Goal: Information Seeking & Learning: Check status

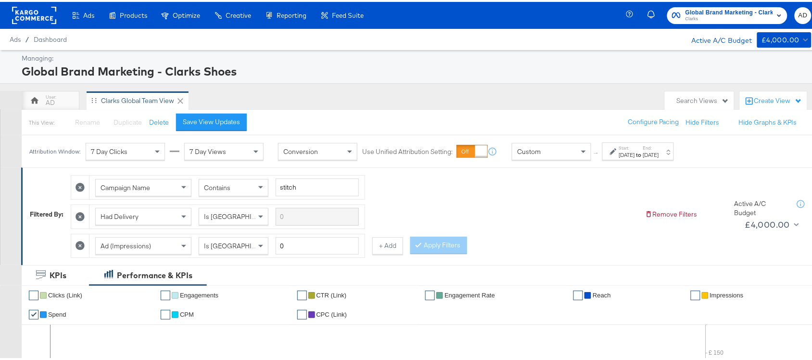
click at [638, 163] on div "Attribution Window: 7 Day Clicks 7 Day Views Conversion Use Unified Attribution…" at bounding box center [354, 149] width 664 height 32
click at [643, 154] on strong "to" at bounding box center [639, 152] width 8 height 7
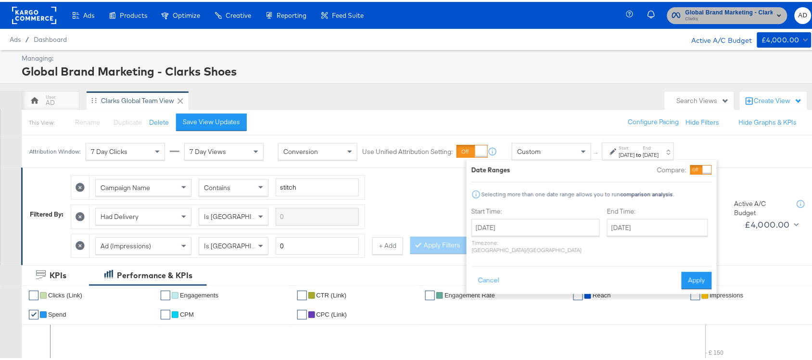
click at [672, 10] on icon "button" at bounding box center [676, 13] width 9 height 9
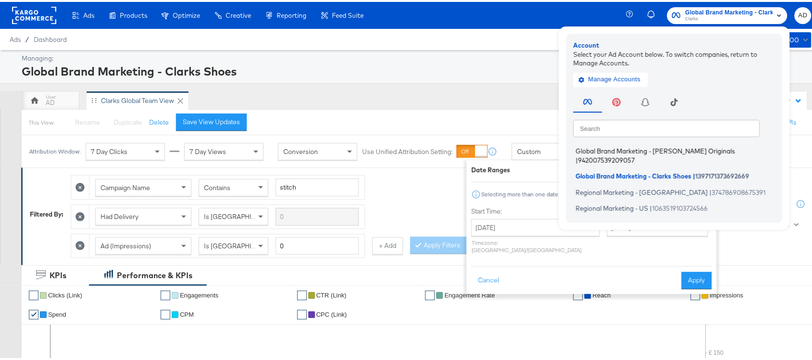
click at [624, 148] on span "Global Brand Marketing - [PERSON_NAME] Originals" at bounding box center [655, 149] width 159 height 8
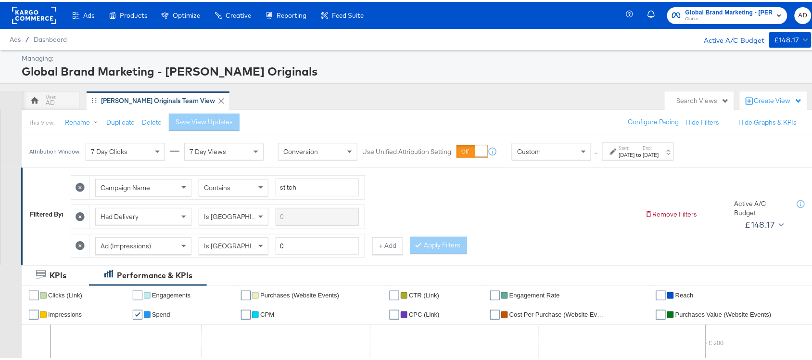
click at [635, 149] on label "Start:" at bounding box center [627, 146] width 16 height 6
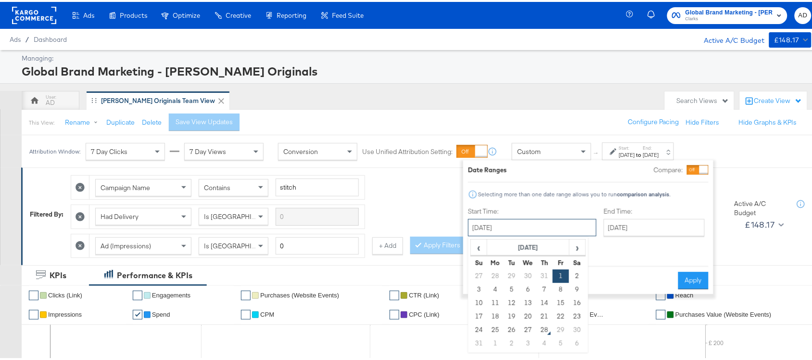
click at [506, 230] on input "[DATE]" at bounding box center [532, 225] width 128 height 17
click at [525, 333] on td "27" at bounding box center [528, 327] width 16 height 13
type input "[DATE]"
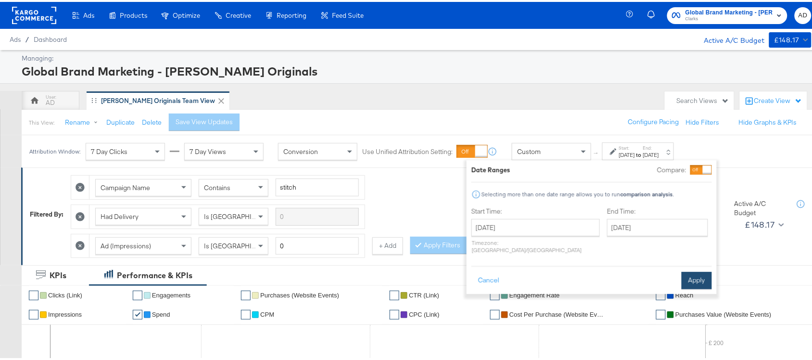
click at [696, 270] on button "Apply" at bounding box center [697, 278] width 30 height 17
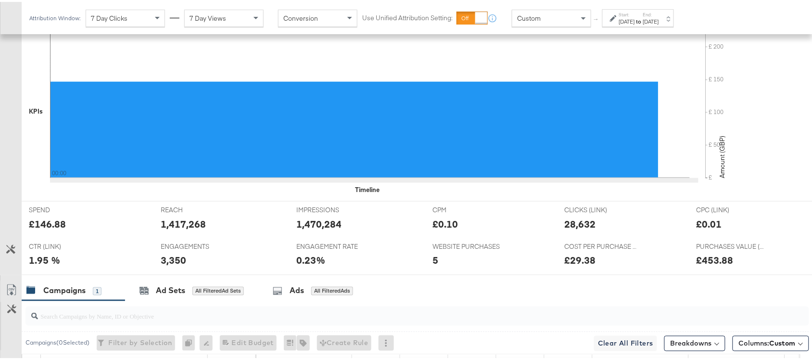
scroll to position [444, 0]
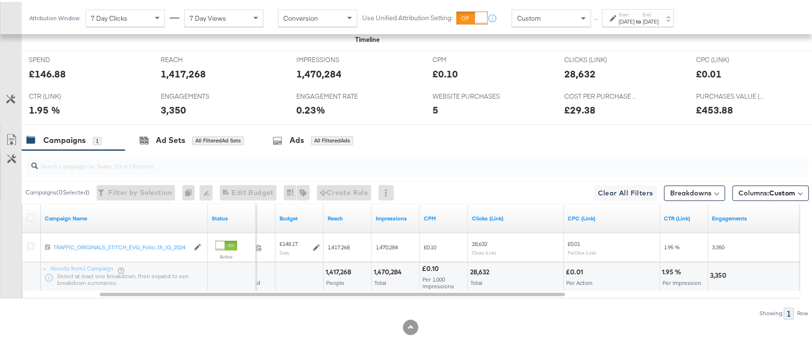
click at [381, 272] on div "1,470,284" at bounding box center [389, 270] width 31 height 9
copy div "1,470,284"
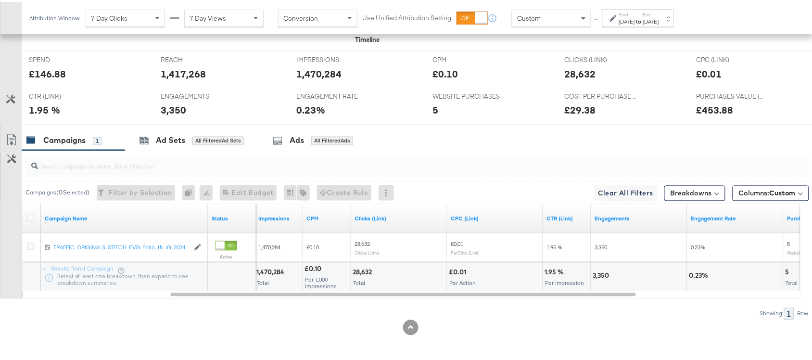
click at [356, 268] on div "28,632" at bounding box center [364, 270] width 22 height 9
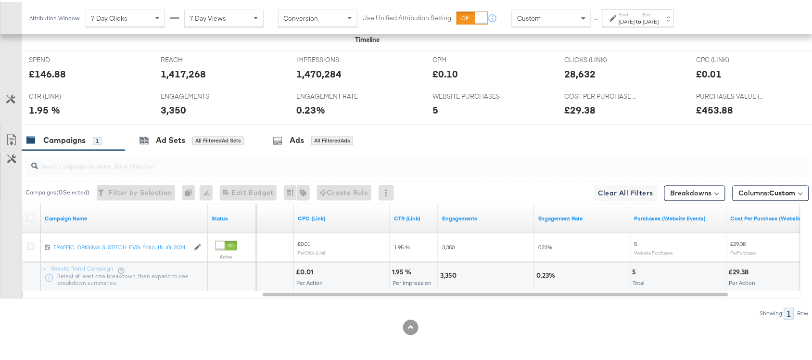
click at [451, 268] on div "3,350" at bounding box center [486, 275] width 96 height 29
copy div "3,350"
click at [451, 268] on div "3,350" at bounding box center [486, 275] width 96 height 29
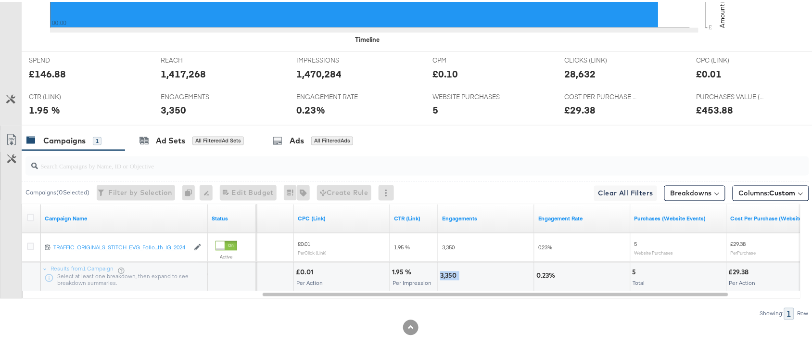
scroll to position [0, 0]
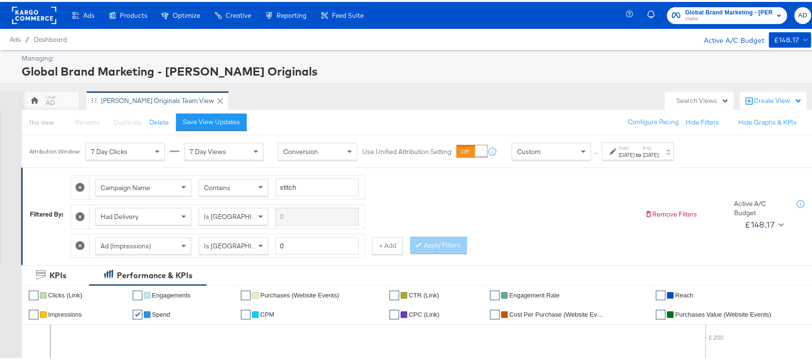
click at [635, 153] on div "[DATE]" at bounding box center [627, 153] width 16 height 8
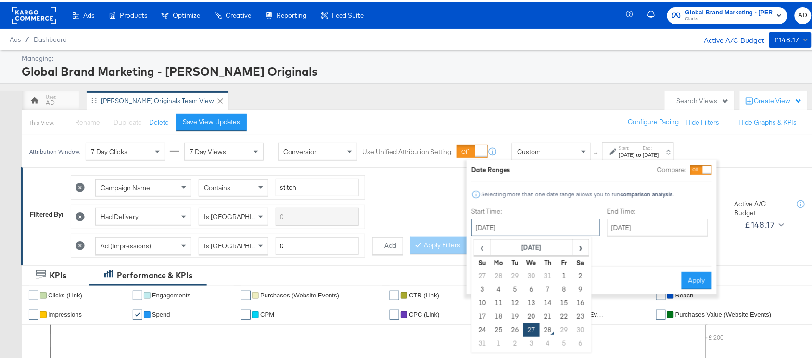
click at [521, 234] on input "[DATE]" at bounding box center [535, 225] width 128 height 17
click at [568, 311] on td "22" at bounding box center [564, 314] width 16 height 13
type input "[DATE]"
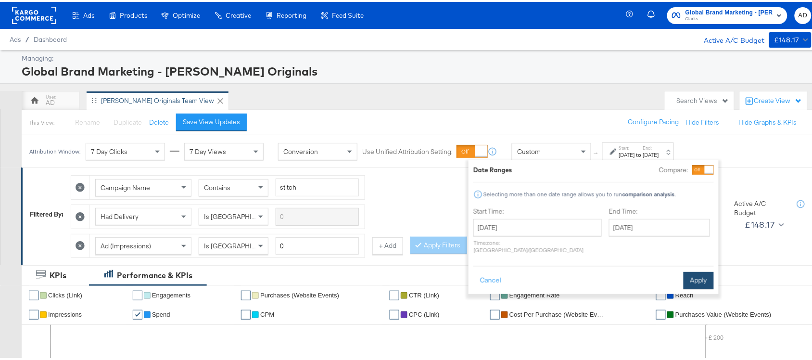
click at [702, 270] on button "Apply" at bounding box center [699, 278] width 30 height 17
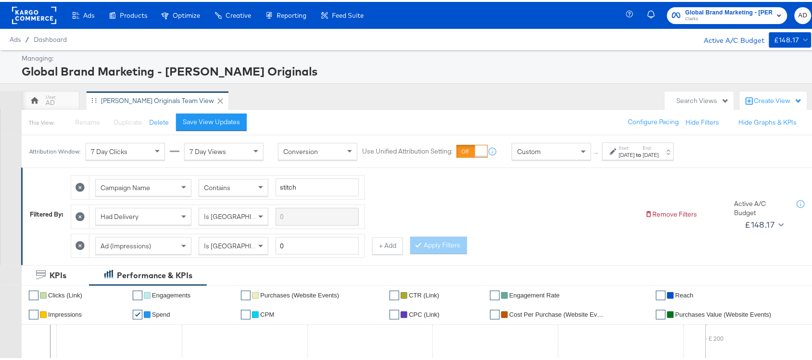
click at [723, 27] on div "Ads / Dashboard Active A/C Budget £148.17" at bounding box center [410, 37] width 821 height 21
click at [737, 12] on span "Global Brand Marketing - [PERSON_NAME] Originals" at bounding box center [729, 11] width 88 height 10
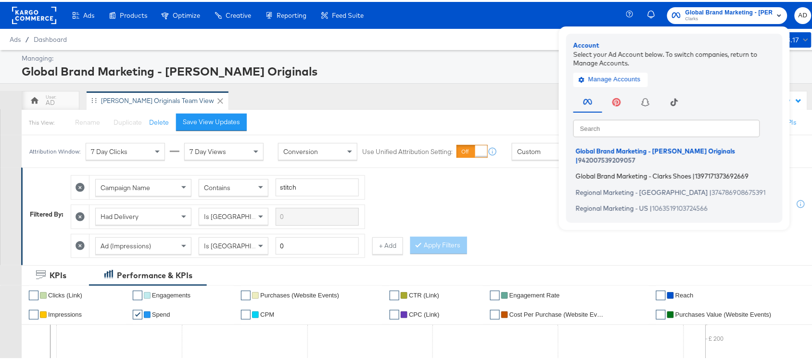
click at [621, 170] on span "Global Brand Marketing - Clarks Shoes" at bounding box center [633, 174] width 115 height 8
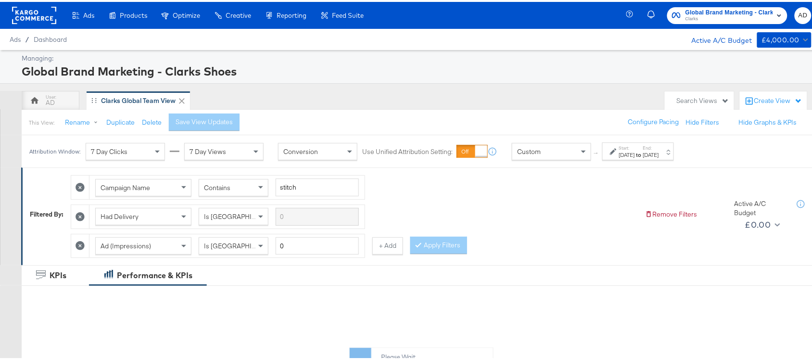
click at [659, 155] on div "[DATE]" at bounding box center [651, 153] width 16 height 8
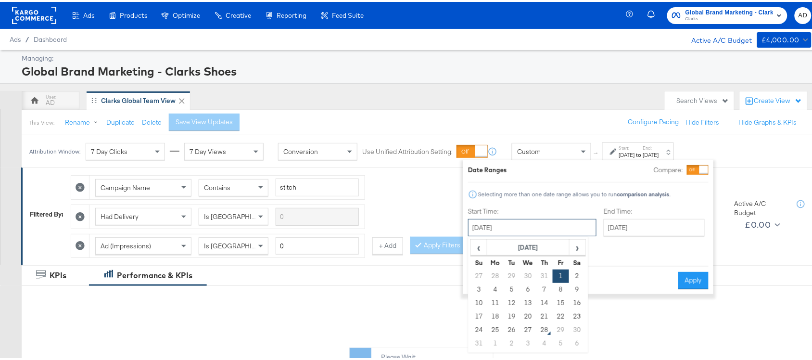
click at [508, 229] on input "August 1st 2025" at bounding box center [532, 225] width 128 height 17
click at [524, 332] on td "27" at bounding box center [528, 327] width 16 height 13
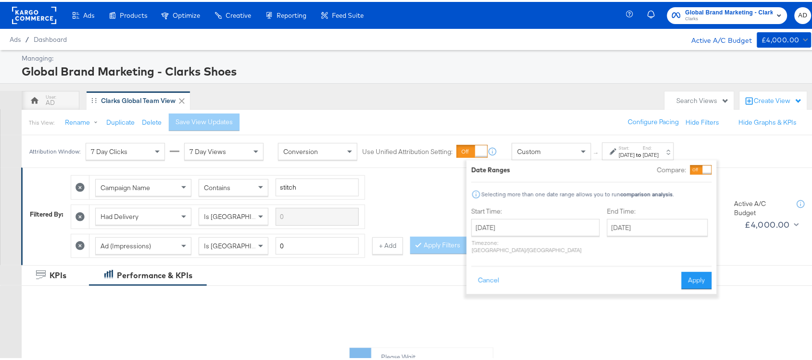
type input "[DATE]"
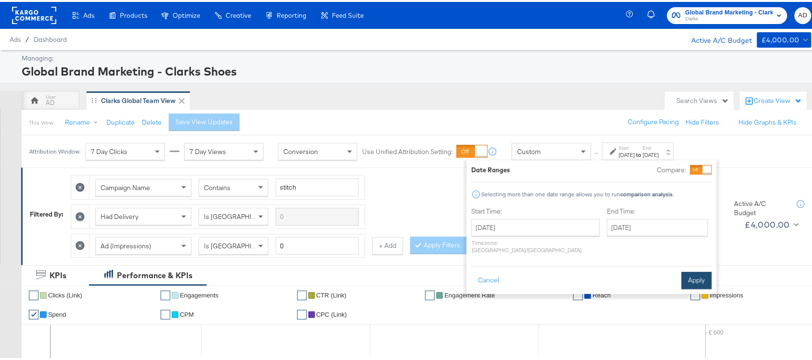
click at [707, 270] on button "Apply" at bounding box center [697, 278] width 30 height 17
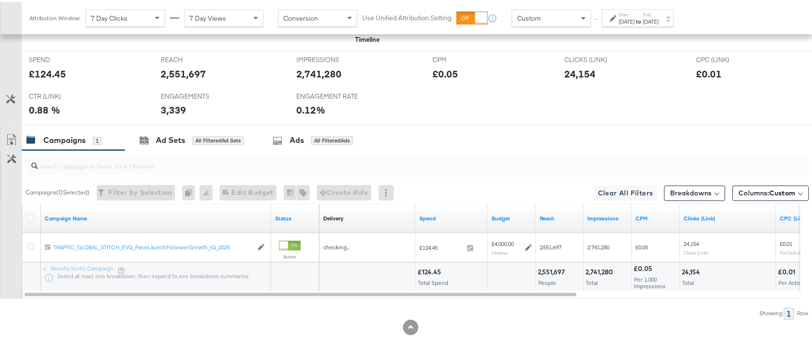
scroll to position [444, 0]
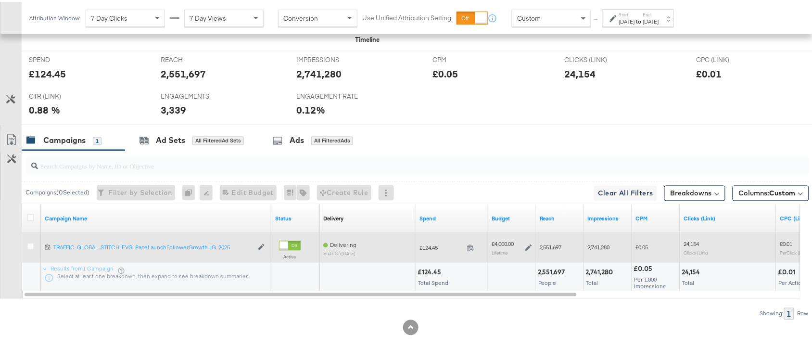
click at [474, 246] on span at bounding box center [473, 247] width 21 height 7
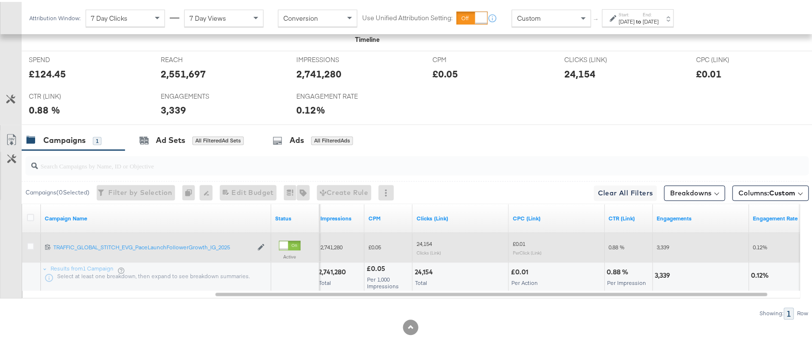
click at [331, 272] on div "2,741,280" at bounding box center [333, 270] width 30 height 9
copy div "2,741,280"
click at [331, 272] on div "2,741,280" at bounding box center [333, 270] width 30 height 9
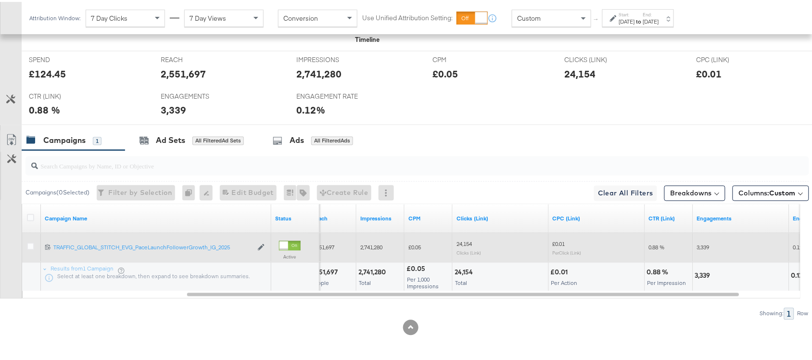
click at [324, 272] on div "2,551,697" at bounding box center [325, 270] width 30 height 9
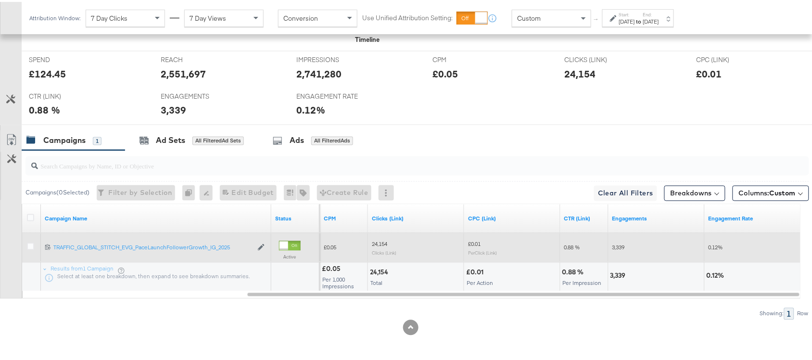
click at [383, 273] on div "24,154" at bounding box center [380, 270] width 21 height 9
click at [622, 273] on div "3,339" at bounding box center [619, 273] width 18 height 9
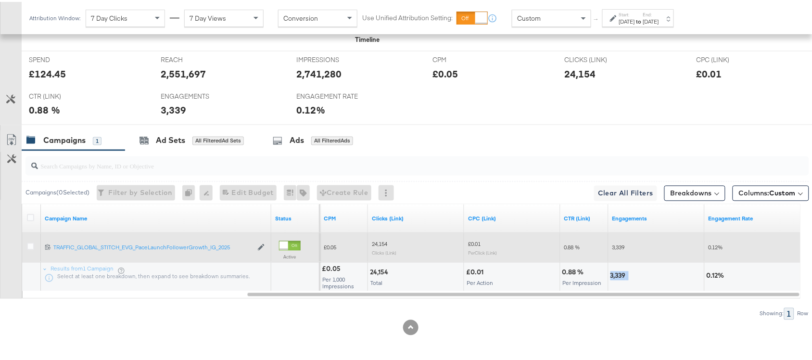
click at [622, 273] on div "3,339" at bounding box center [619, 273] width 18 height 9
click at [635, 15] on label "Start:" at bounding box center [627, 13] width 16 height 6
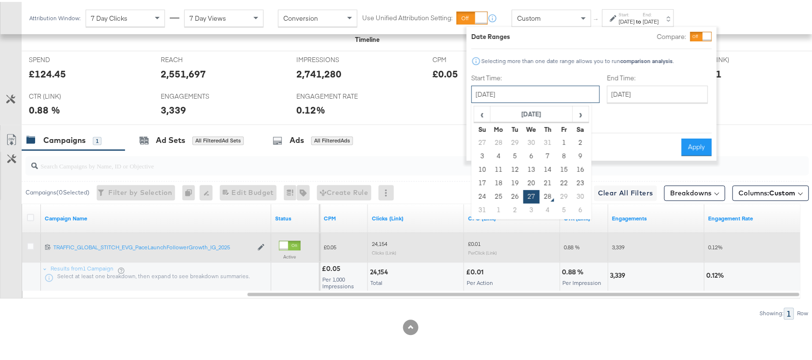
click at [499, 97] on input "August 27th 2025" at bounding box center [535, 92] width 128 height 17
click at [568, 182] on td "22" at bounding box center [564, 181] width 16 height 13
type input "August 22nd 2025"
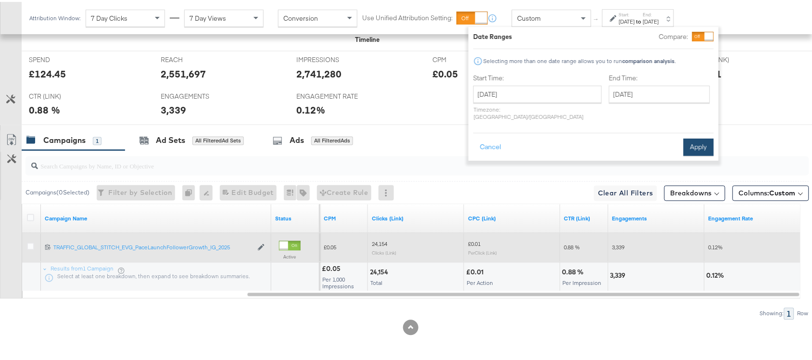
click at [693, 141] on button "Apply" at bounding box center [699, 145] width 30 height 17
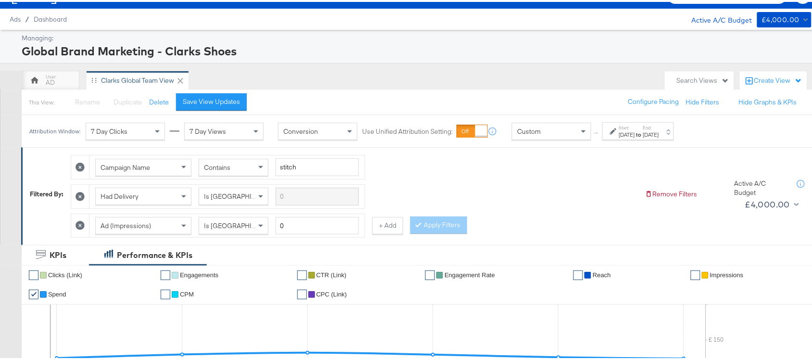
scroll to position [0, 0]
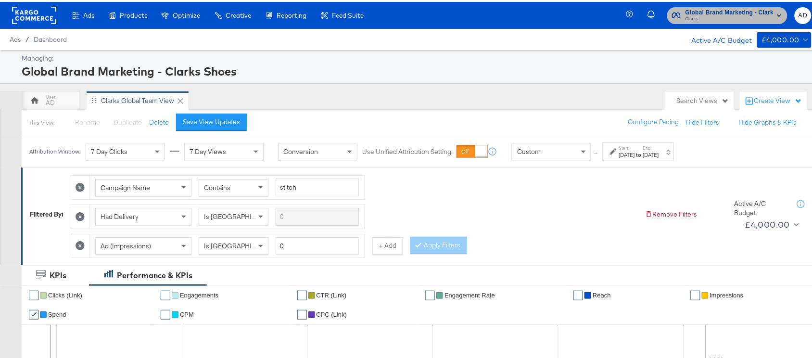
click at [720, 10] on span "Global Brand Marketing - Clarks Shoes" at bounding box center [729, 11] width 88 height 10
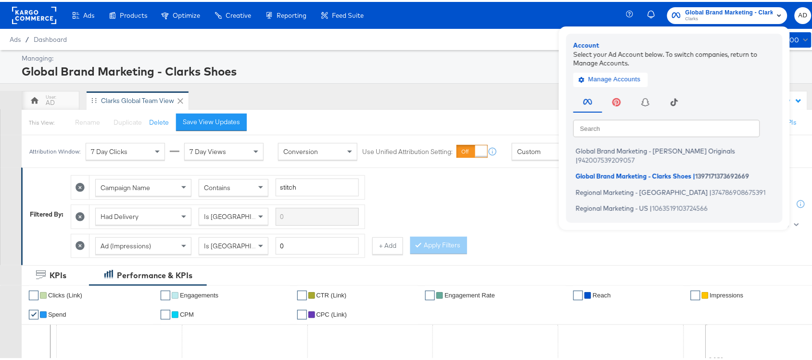
click at [51, 24] on div at bounding box center [34, 13] width 44 height 27
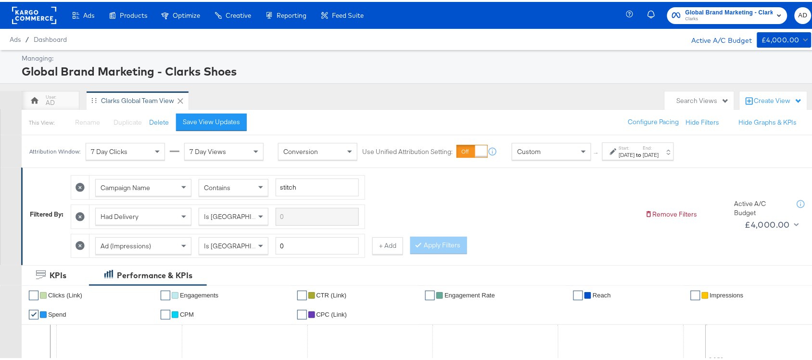
click at [35, 15] on rect at bounding box center [34, 13] width 44 height 17
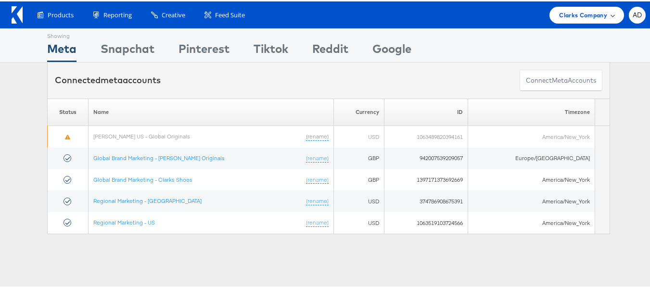
click at [574, 13] on span "Clarks Company" at bounding box center [583, 14] width 48 height 10
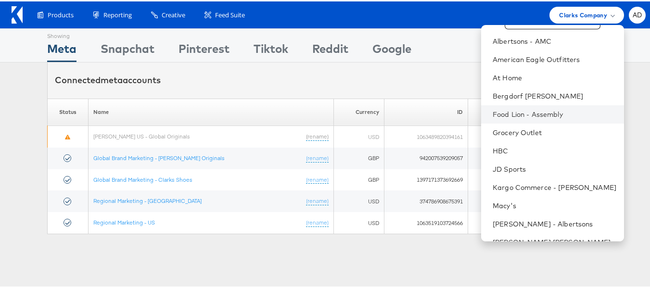
scroll to position [119, 0]
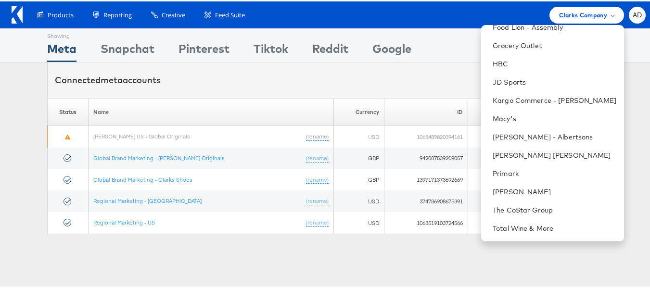
click at [339, 89] on div "Connected meta accounts Connect meta Accounts" at bounding box center [328, 79] width 563 height 36
